Goal: Task Accomplishment & Management: Use online tool/utility

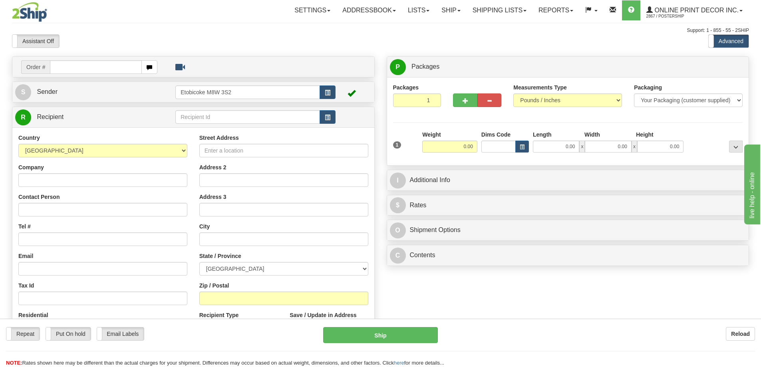
click at [99, 62] on input "text" at bounding box center [96, 67] width 92 height 14
type input "ca-419380"
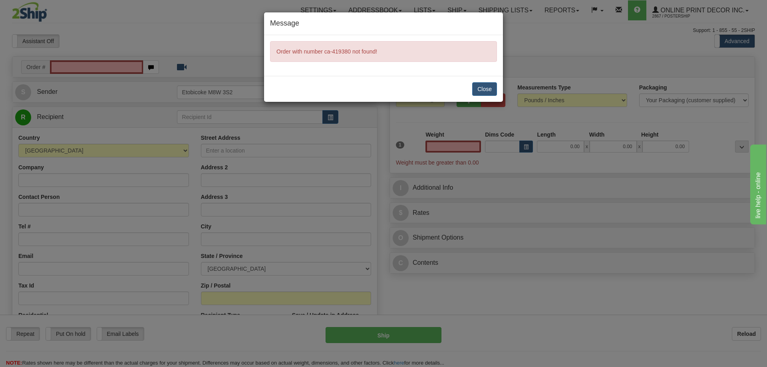
type input "0.00"
click at [491, 85] on button "Close" at bounding box center [484, 89] width 25 height 14
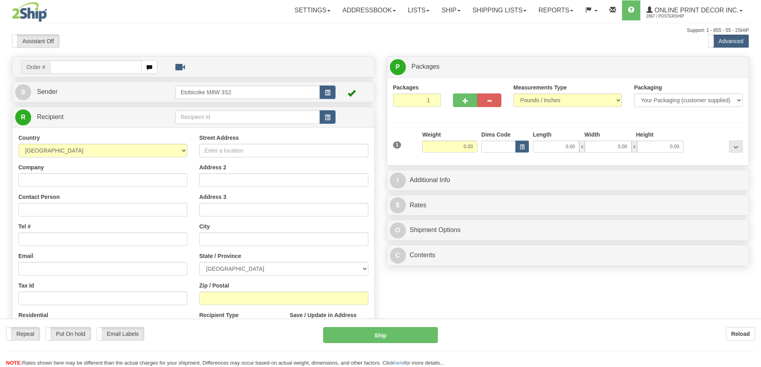
click at [66, 68] on div "Toggle navigation Settings Shipping Preferences Fields Preferences New" at bounding box center [380, 225] width 761 height 450
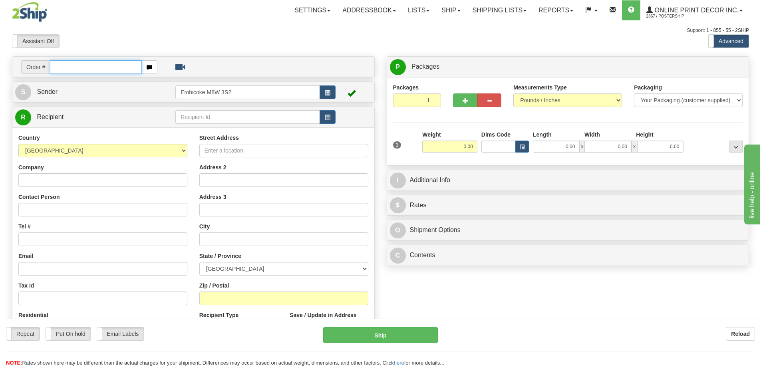
click at [66, 68] on input "text" at bounding box center [96, 67] width 92 height 14
type input "ca-419380"
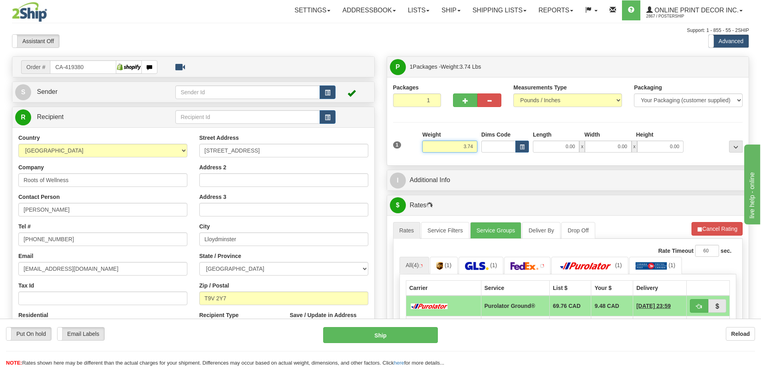
click at [473, 146] on input "3.74" at bounding box center [449, 147] width 55 height 12
type input "3"
type input "2.00"
click at [463, 98] on span "button" at bounding box center [466, 100] width 6 height 5
radio input "true"
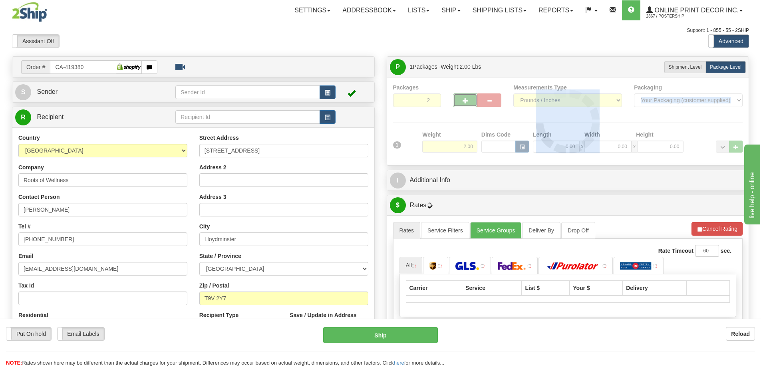
click at [463, 98] on div at bounding box center [568, 121] width 350 height 76
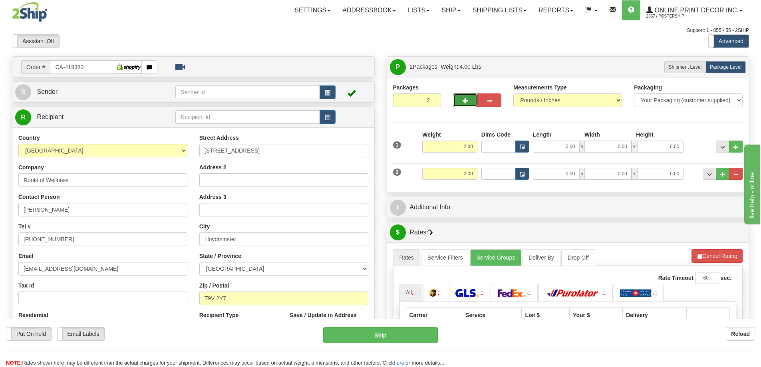
click at [463, 98] on span "button" at bounding box center [466, 100] width 6 height 5
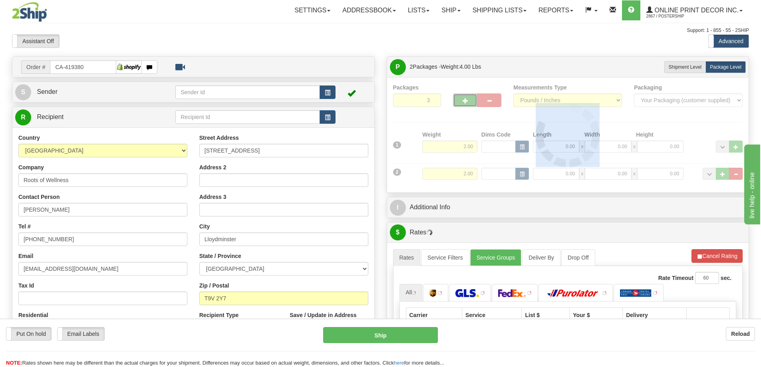
click at [463, 98] on div at bounding box center [568, 134] width 350 height 103
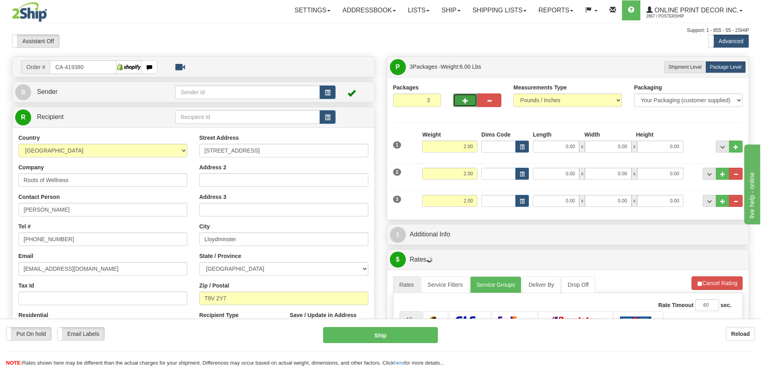
click at [463, 98] on span "button" at bounding box center [466, 100] width 6 height 5
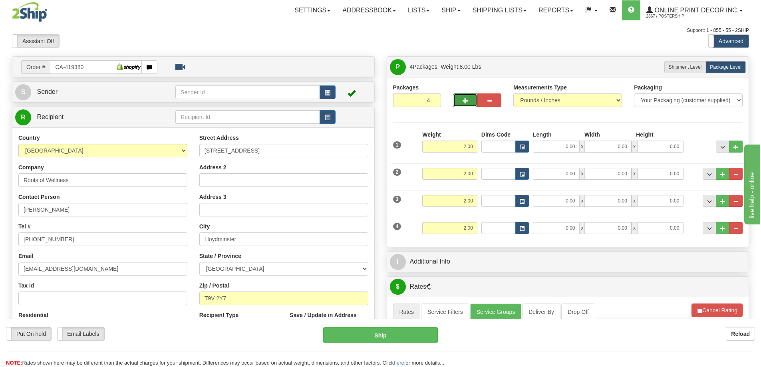
click at [463, 98] on span "button" at bounding box center [466, 100] width 6 height 5
type input "5"
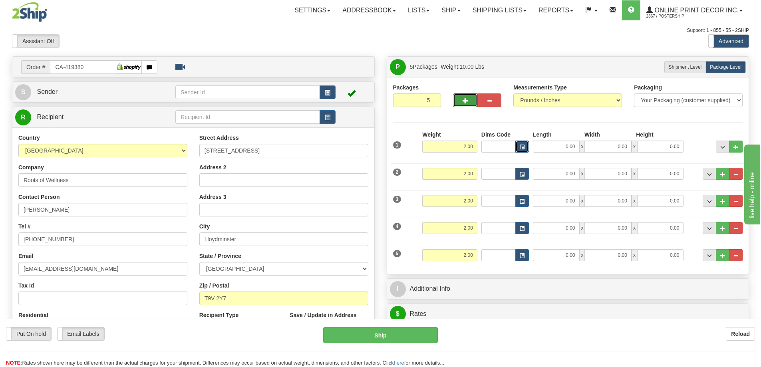
click at [520, 145] on span "button" at bounding box center [522, 147] width 5 height 4
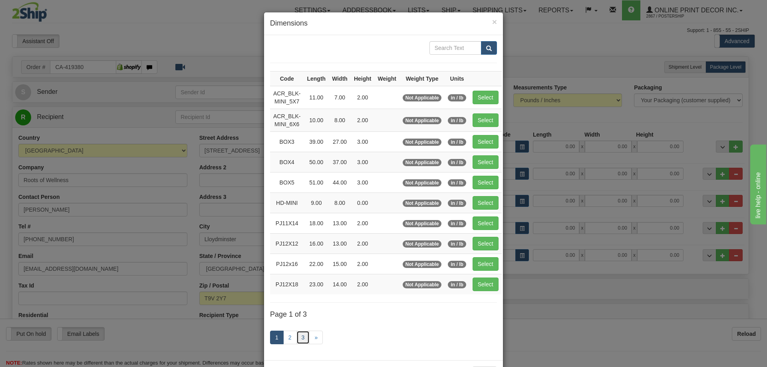
click at [300, 334] on link "3" at bounding box center [303, 338] width 14 height 14
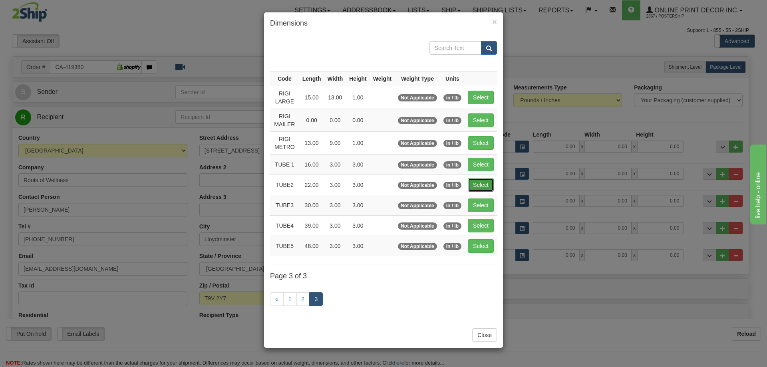
click at [483, 183] on button "Select" at bounding box center [481, 185] width 26 height 14
type input "TUBE2"
type input "22.00"
type input "3.00"
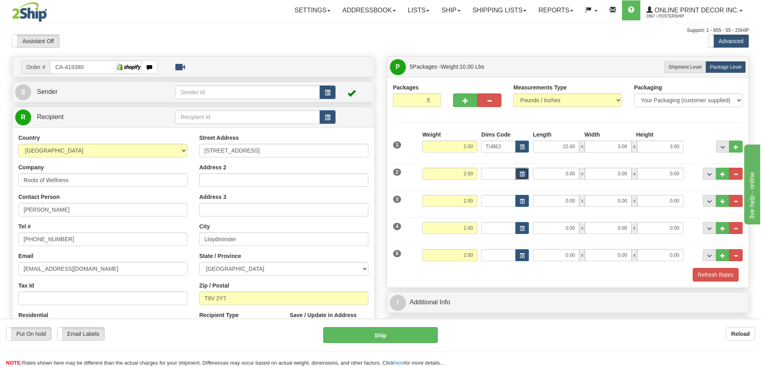
click at [527, 171] on button "button" at bounding box center [522, 174] width 14 height 12
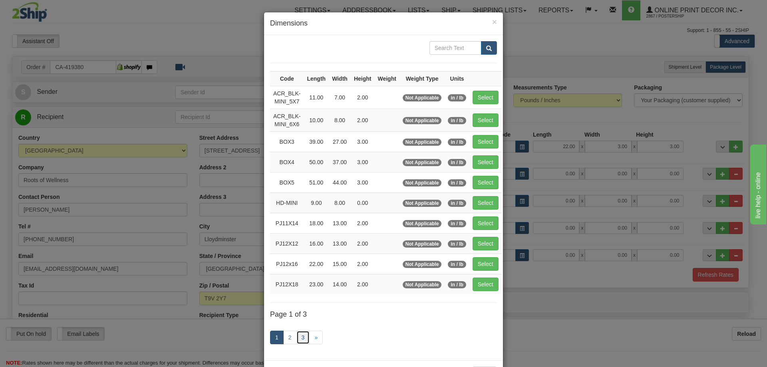
drag, startPoint x: 301, startPoint y: 336, endPoint x: 332, endPoint y: 299, distance: 48.4
click at [300, 336] on link "3" at bounding box center [303, 338] width 14 height 14
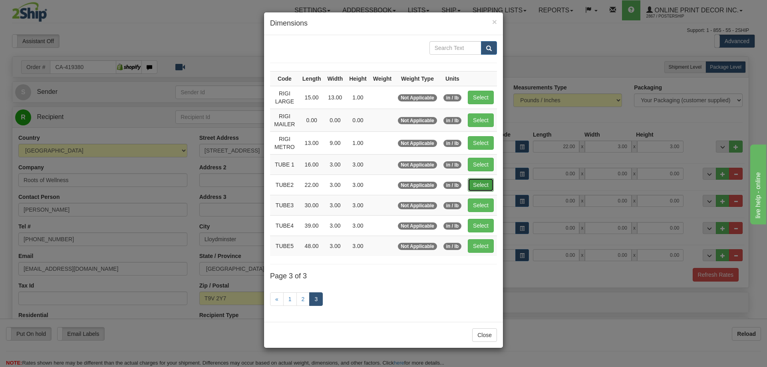
click at [481, 186] on button "Select" at bounding box center [481, 185] width 26 height 14
type input "TUBE2"
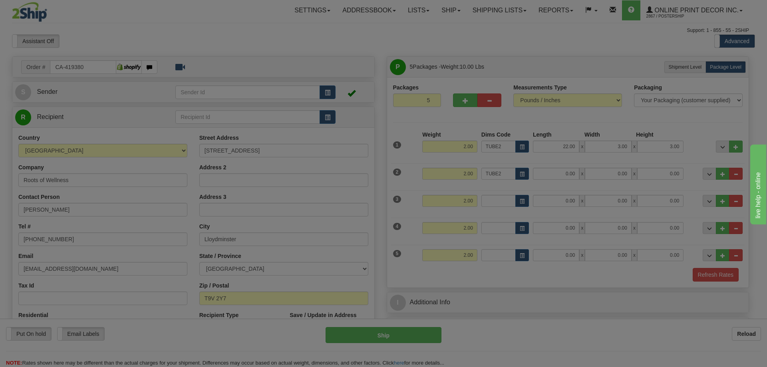
type input "22.00"
type input "3.00"
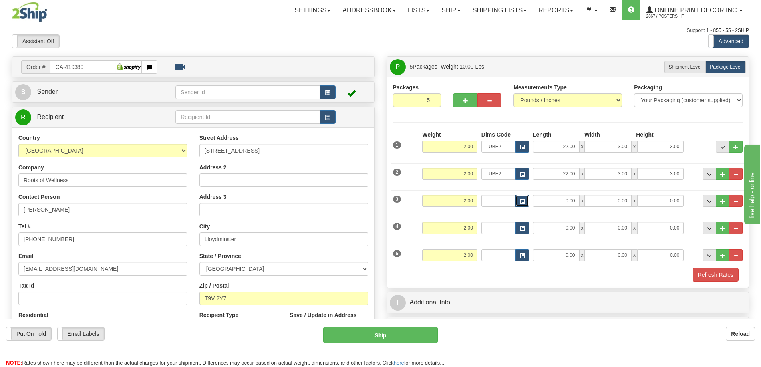
click at [521, 198] on button "button" at bounding box center [522, 201] width 14 height 12
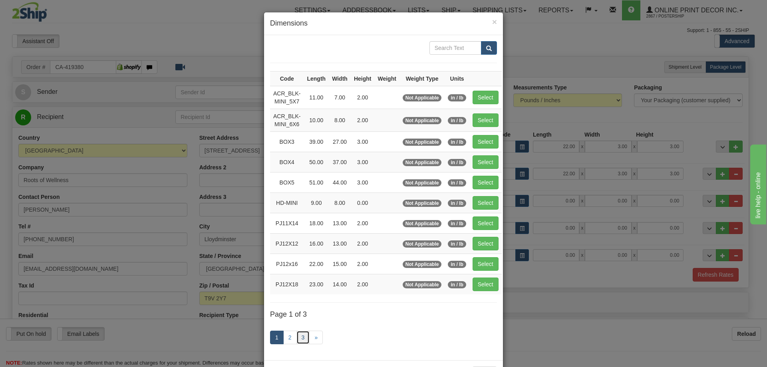
click at [298, 338] on link "3" at bounding box center [303, 338] width 14 height 14
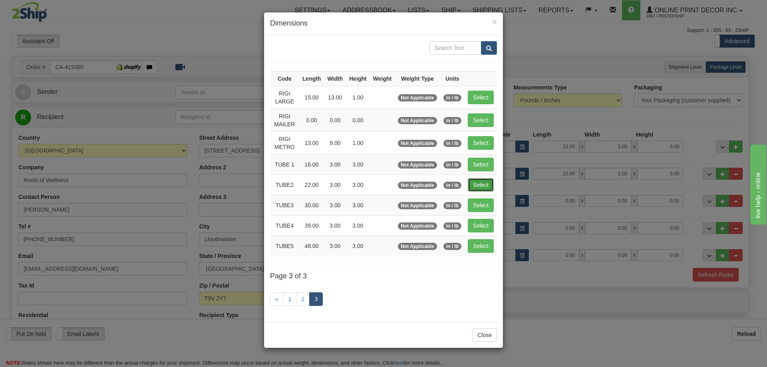
click at [479, 184] on button "Select" at bounding box center [481, 185] width 26 height 14
type input "TUBE2"
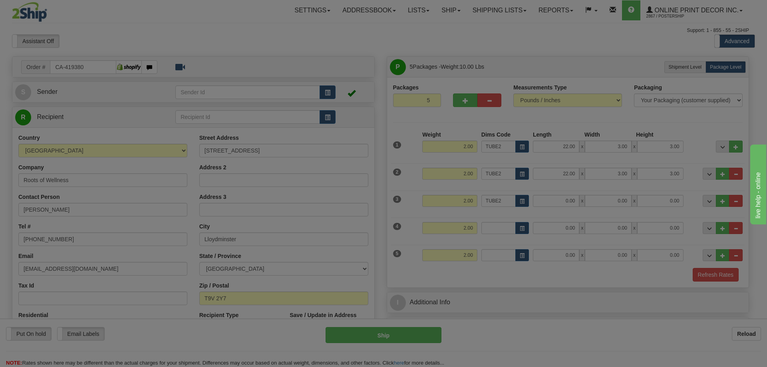
type input "22.00"
type input "3.00"
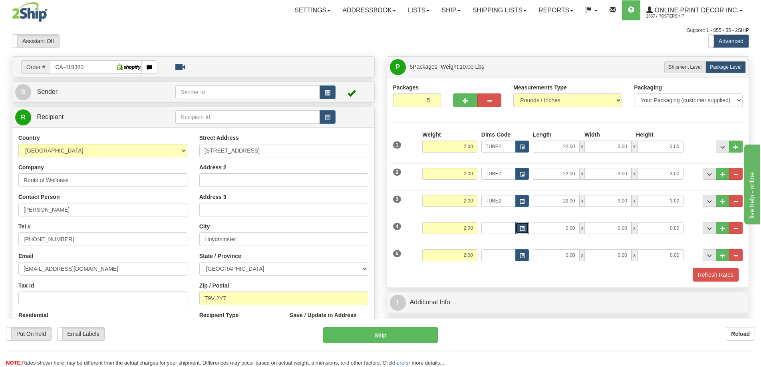
click at [521, 225] on button "button" at bounding box center [522, 228] width 14 height 12
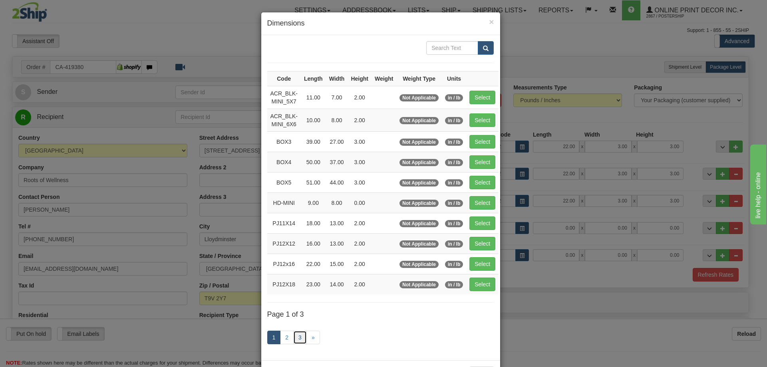
click at [299, 336] on link "3" at bounding box center [300, 338] width 14 height 14
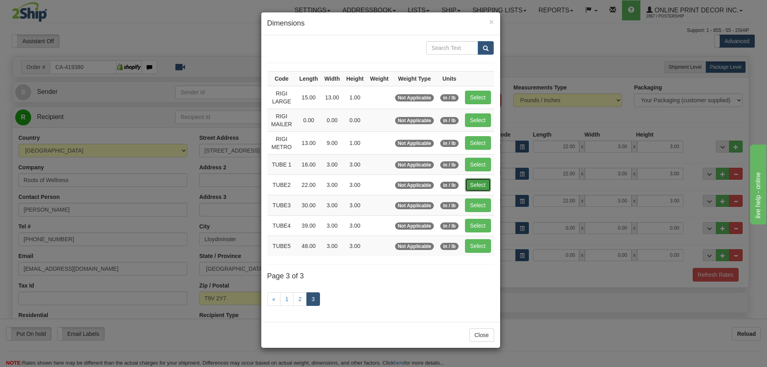
click at [479, 181] on button "Select" at bounding box center [478, 185] width 26 height 14
type input "TUBE2"
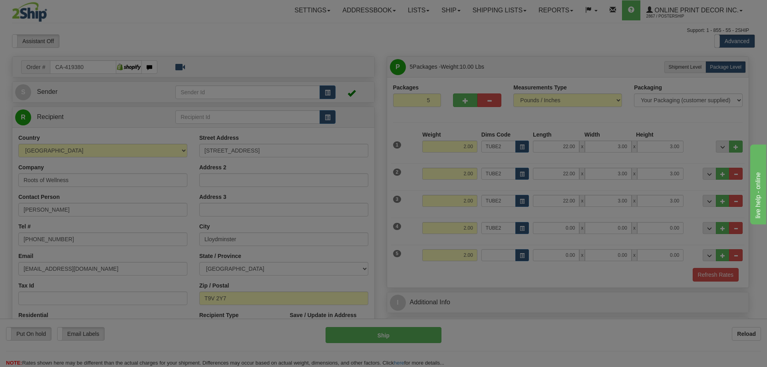
type input "22.00"
type input "3.00"
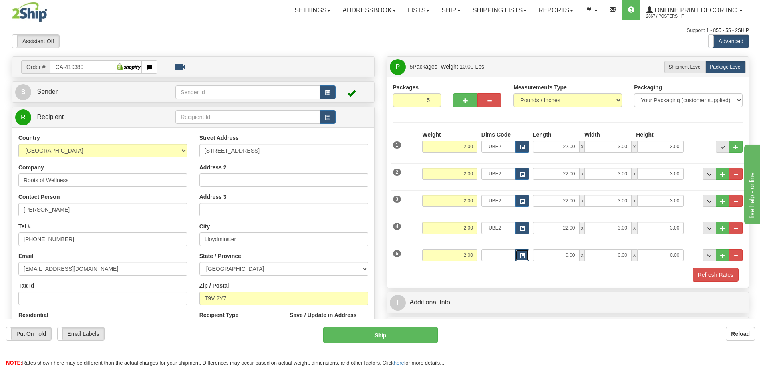
click at [520, 252] on button "button" at bounding box center [522, 255] width 14 height 12
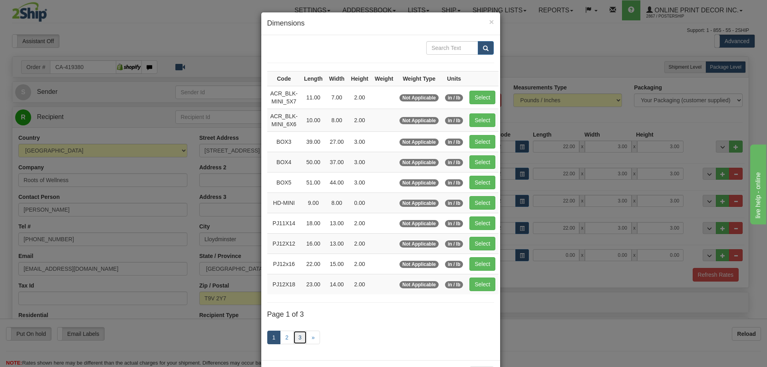
click at [296, 335] on link "3" at bounding box center [300, 338] width 14 height 14
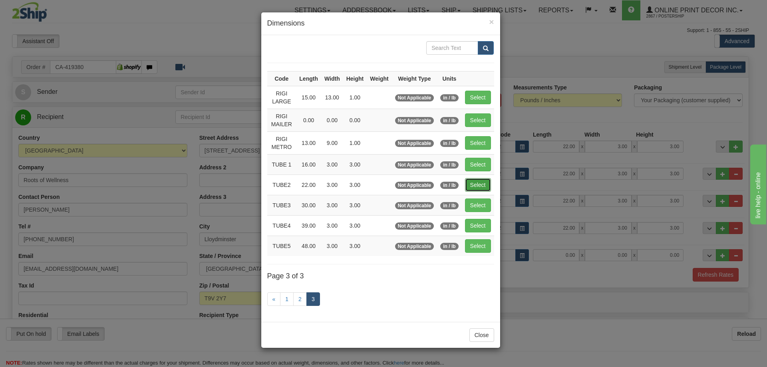
click at [481, 183] on button "Select" at bounding box center [478, 185] width 26 height 14
type input "TUBE2"
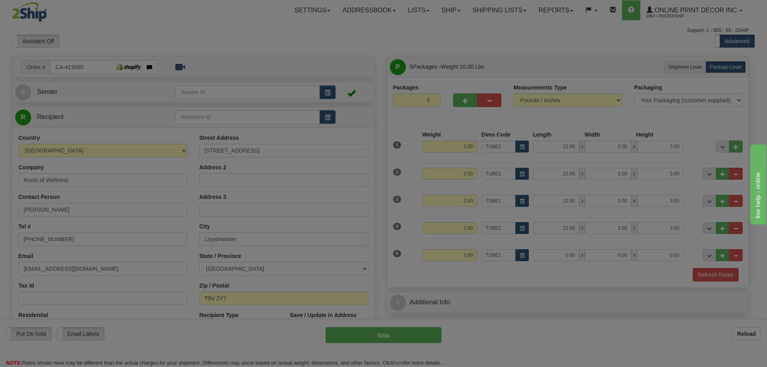
type input "22.00"
type input "3.00"
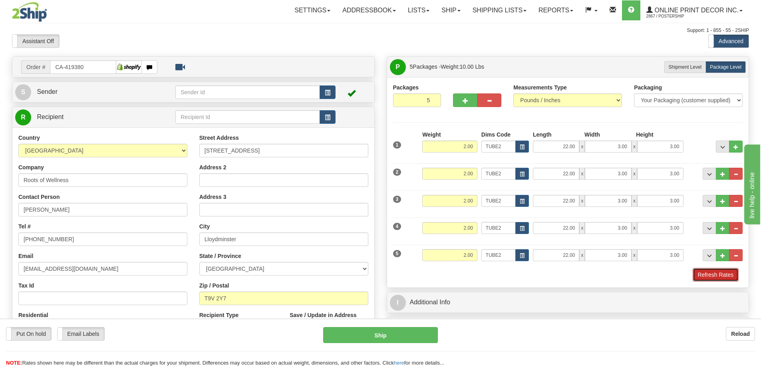
click at [705, 272] on button "Refresh Rates" at bounding box center [716, 275] width 46 height 14
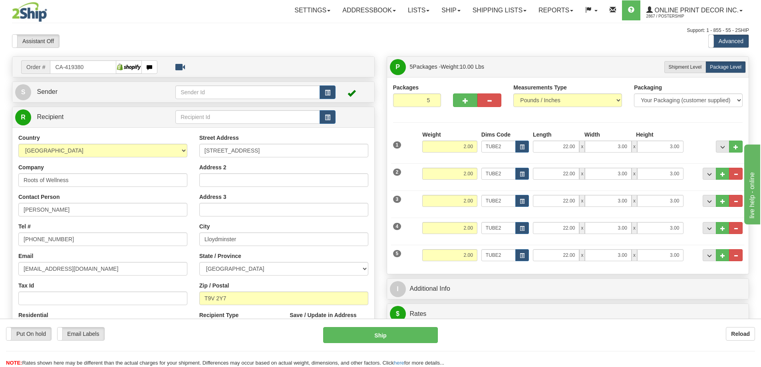
scroll to position [80, 0]
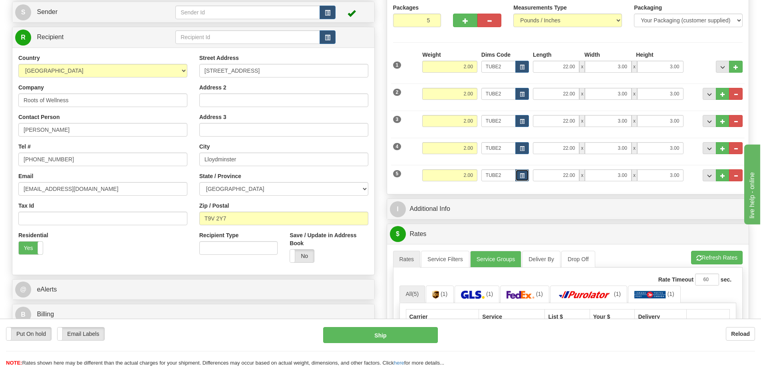
click at [523, 174] on span "button" at bounding box center [522, 176] width 5 height 4
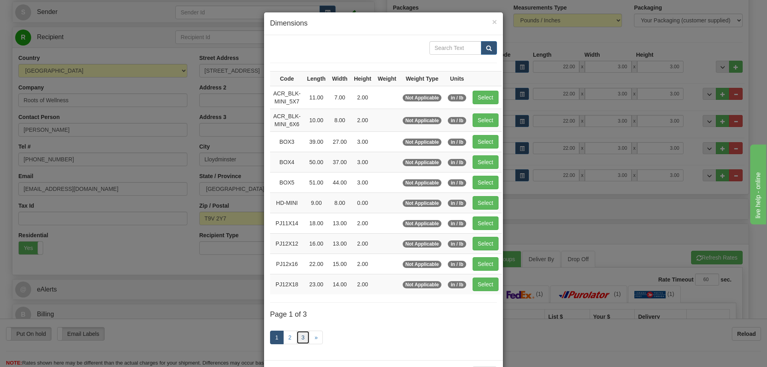
click at [302, 334] on link "3" at bounding box center [303, 338] width 14 height 14
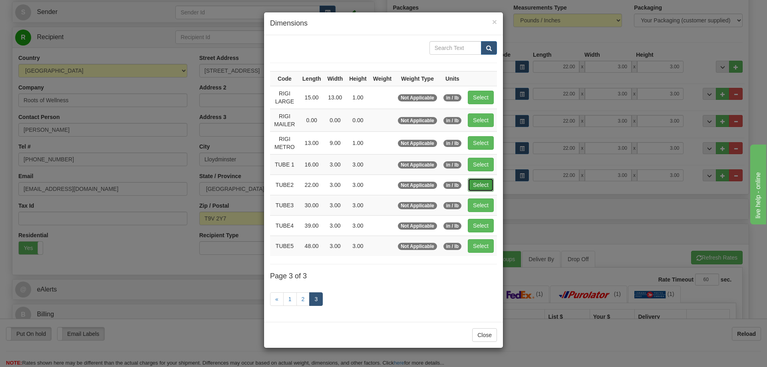
click at [478, 180] on button "Select" at bounding box center [481, 185] width 26 height 14
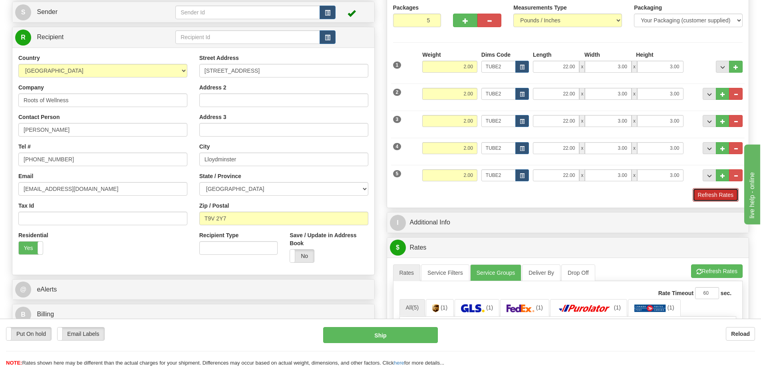
click at [713, 196] on button "Refresh Rates" at bounding box center [716, 195] width 46 height 14
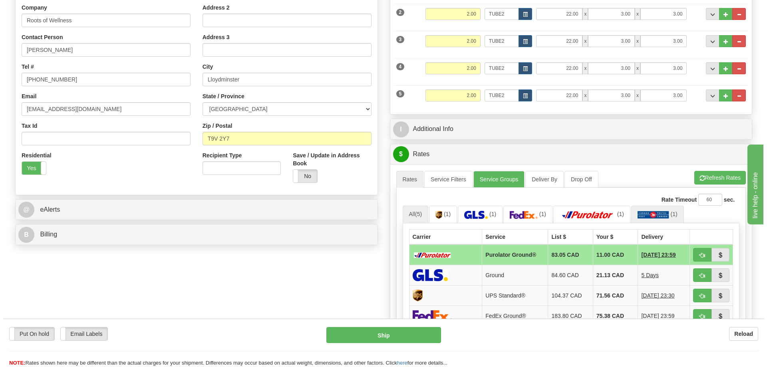
scroll to position [200, 0]
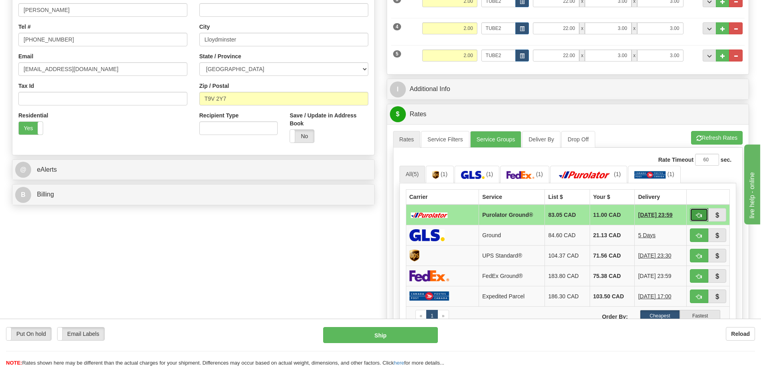
click at [701, 214] on span "button" at bounding box center [699, 215] width 6 height 5
type input "260"
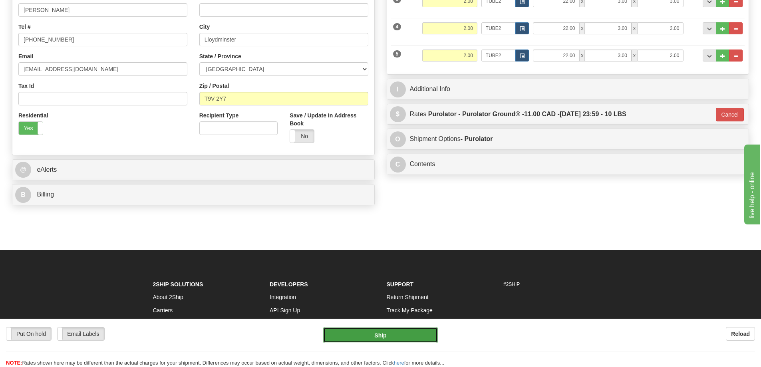
drag, startPoint x: 378, startPoint y: 331, endPoint x: 383, endPoint y: 339, distance: 8.8
click at [383, 339] on button "Ship" at bounding box center [380, 335] width 115 height 16
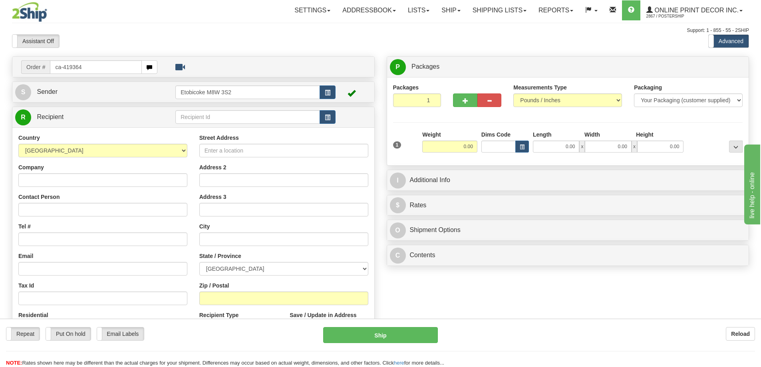
type input "ca-419364"
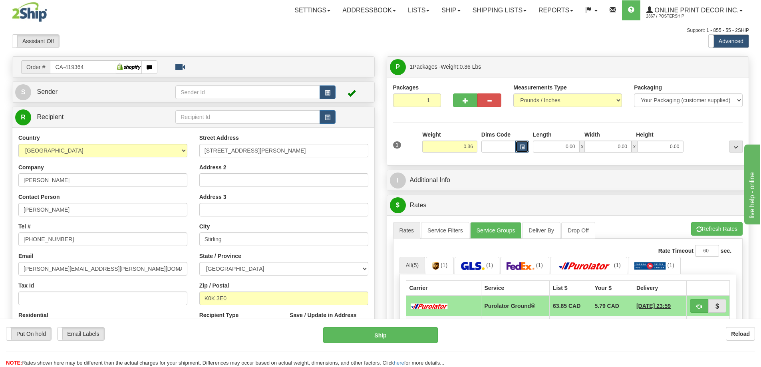
click at [525, 145] on button "button" at bounding box center [522, 147] width 14 height 12
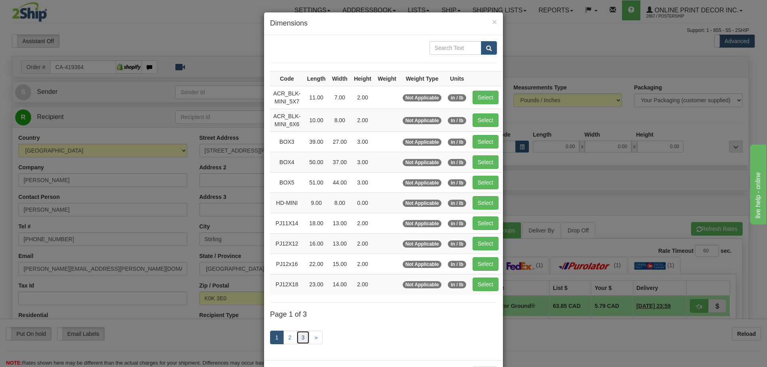
click at [296, 338] on link "3" at bounding box center [303, 338] width 14 height 14
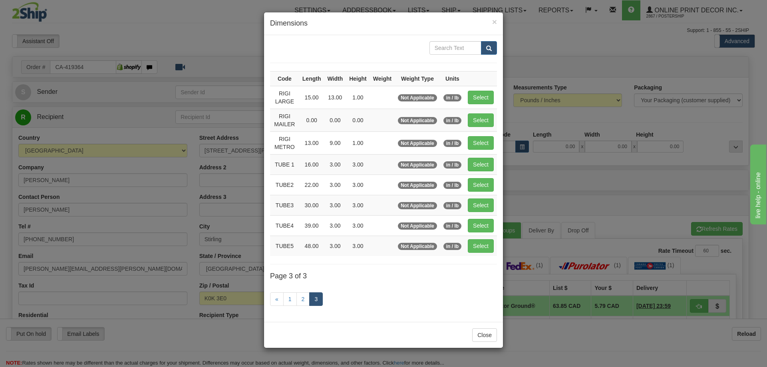
click at [302, 335] on div "Close" at bounding box center [383, 335] width 239 height 26
click at [485, 180] on button "Select" at bounding box center [481, 185] width 26 height 14
type input "TUBE2"
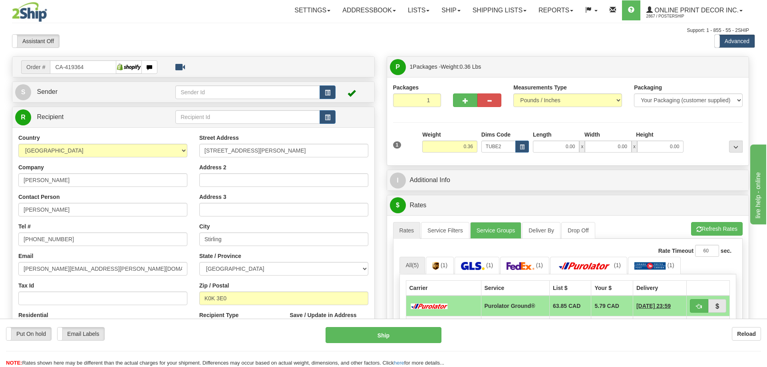
type input "22.00"
type input "3.00"
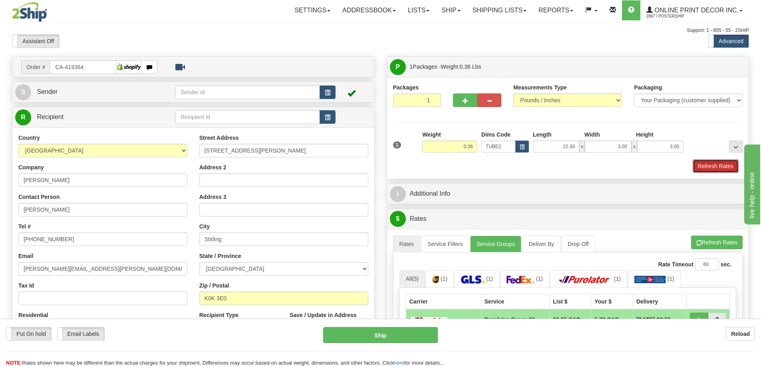
click at [710, 163] on button "Refresh Rates" at bounding box center [716, 166] width 46 height 14
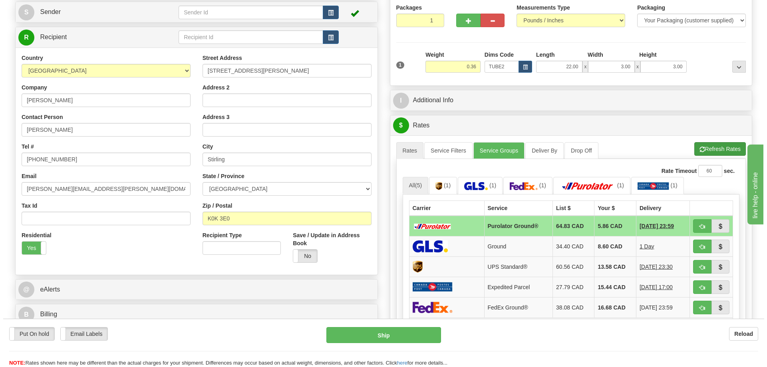
scroll to position [120, 0]
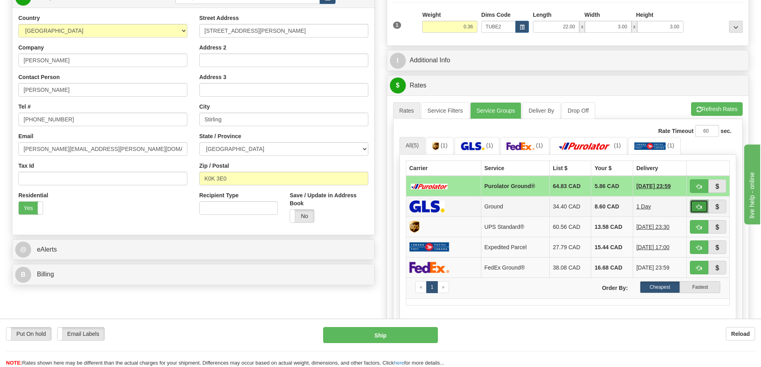
click at [701, 205] on button "button" at bounding box center [699, 207] width 18 height 14
type input "1"
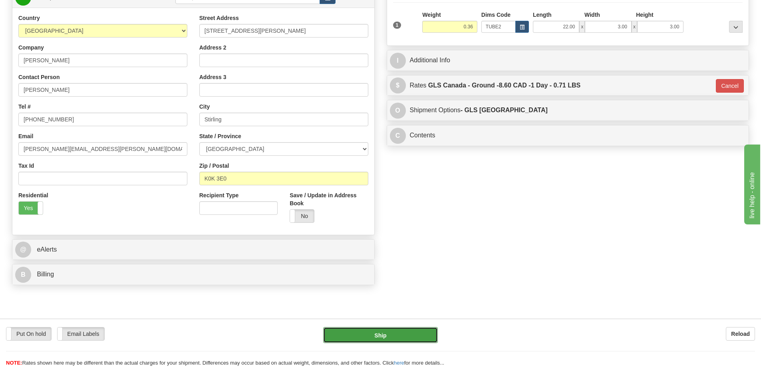
click at [401, 334] on button "Ship" at bounding box center [380, 335] width 115 height 16
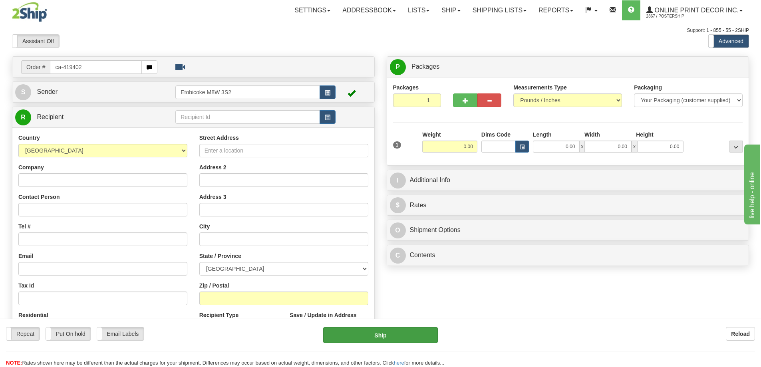
type input "ca-419402"
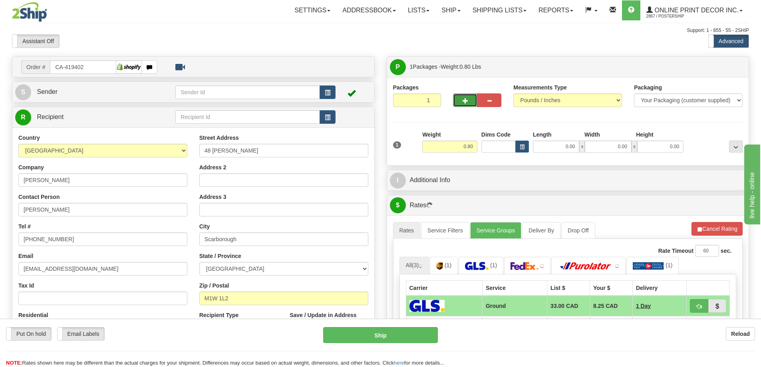
click at [472, 98] on button "button" at bounding box center [465, 100] width 24 height 14
radio input "true"
type input "2"
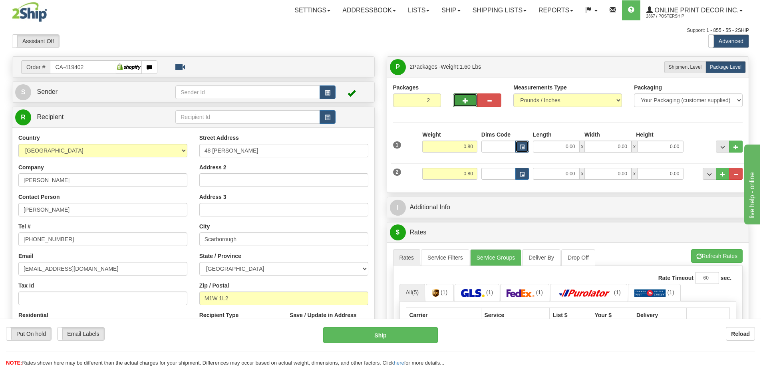
click at [525, 144] on button "button" at bounding box center [522, 147] width 14 height 12
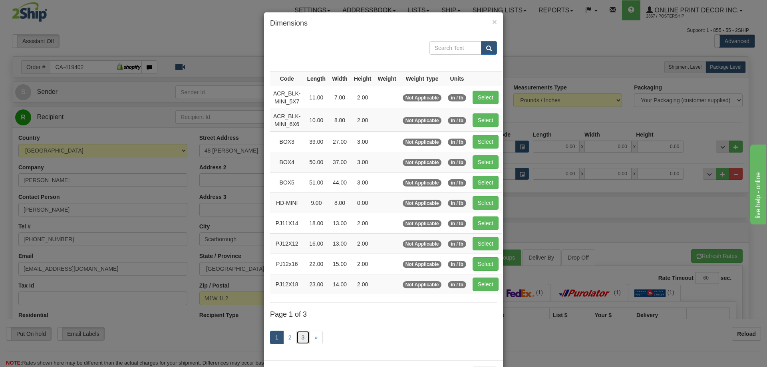
click at [299, 336] on link "3" at bounding box center [303, 338] width 14 height 14
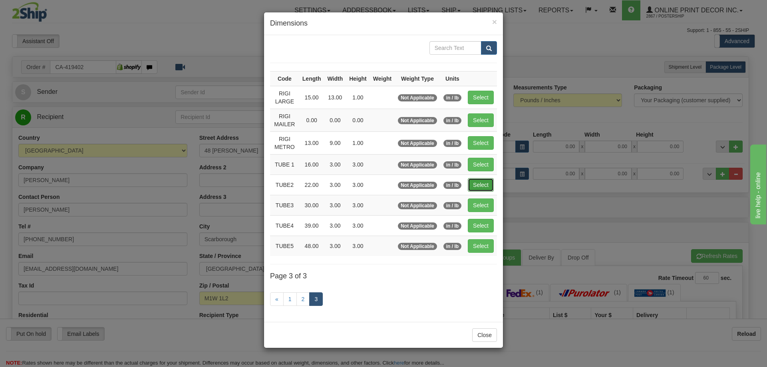
click at [480, 182] on button "Select" at bounding box center [481, 185] width 26 height 14
type input "TUBE2"
type input "22.00"
type input "3.00"
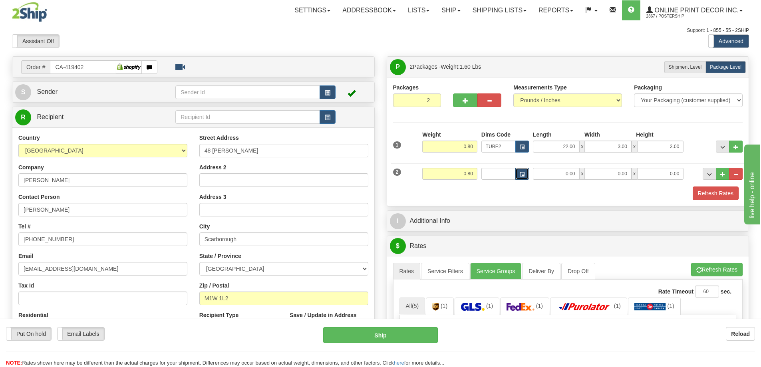
click at [527, 172] on button "button" at bounding box center [522, 174] width 14 height 12
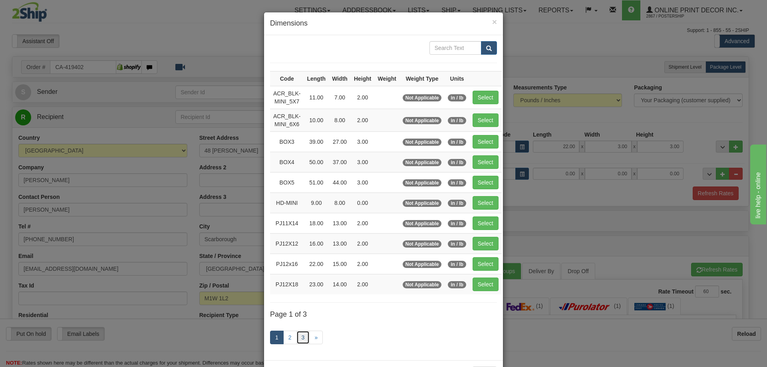
click at [297, 338] on link "3" at bounding box center [303, 338] width 14 height 14
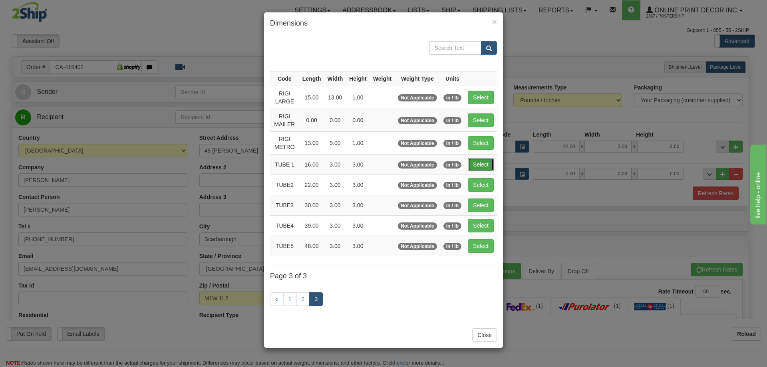
drag, startPoint x: 479, startPoint y: 161, endPoint x: 490, endPoint y: 161, distance: 11.2
click at [480, 161] on button "Select" at bounding box center [481, 165] width 26 height 14
type input "TUBE 1"
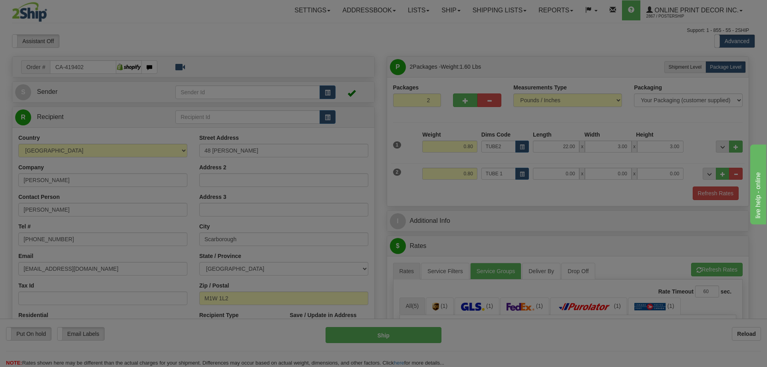
type input "16.00"
type input "3.00"
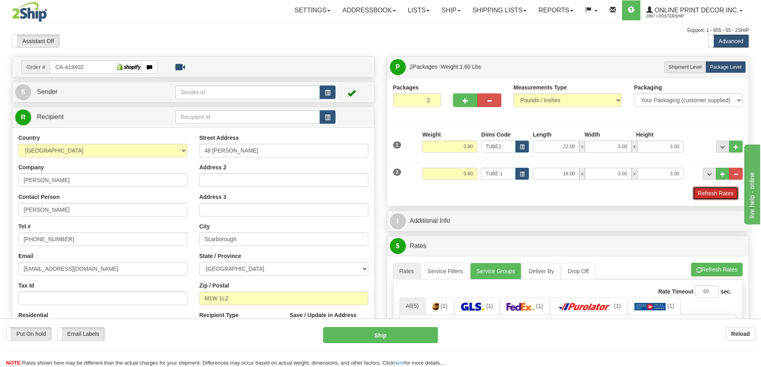
click at [706, 198] on button "Refresh Rates" at bounding box center [716, 194] width 46 height 14
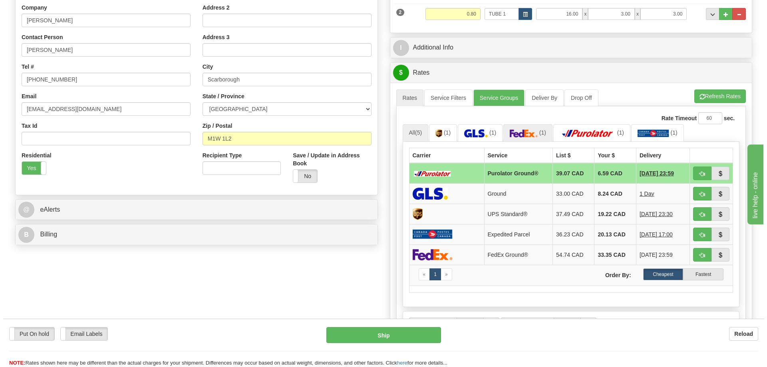
scroll to position [240, 0]
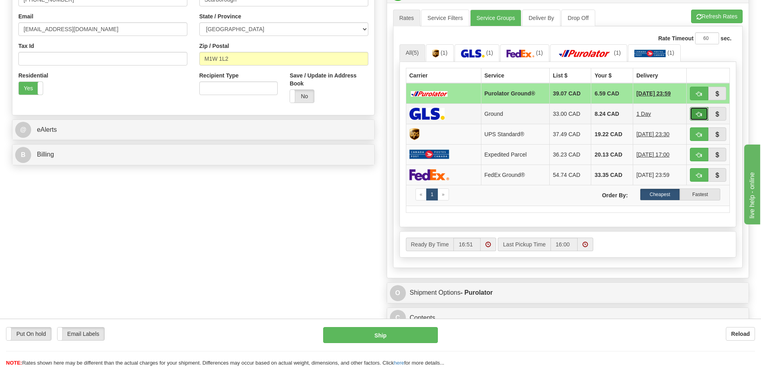
click at [701, 112] on button "button" at bounding box center [699, 114] width 18 height 14
type input "1"
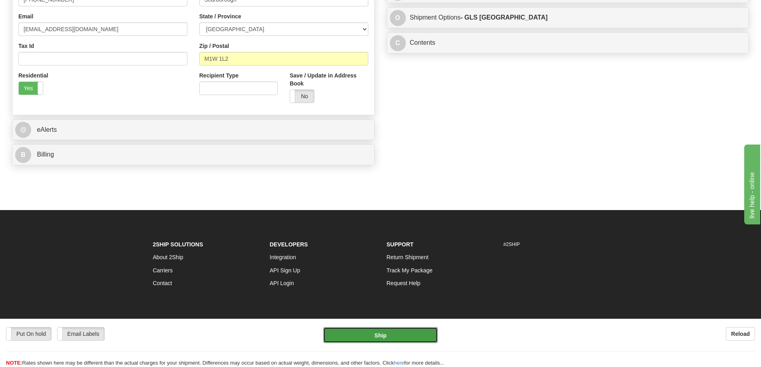
click at [393, 330] on button "Ship" at bounding box center [380, 335] width 115 height 16
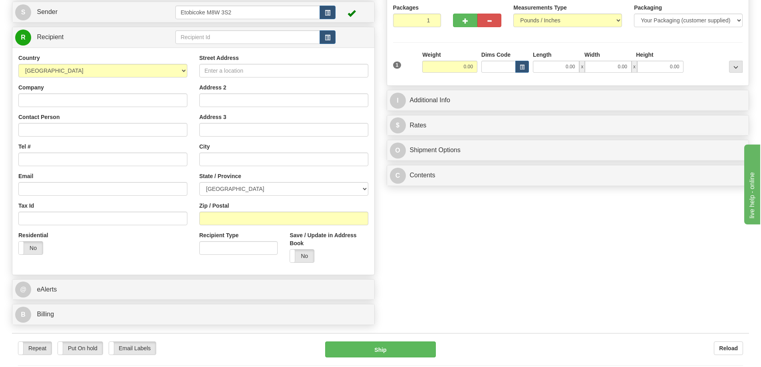
scroll to position [120, 0]
